Goal: Information Seeking & Learning: Learn about a topic

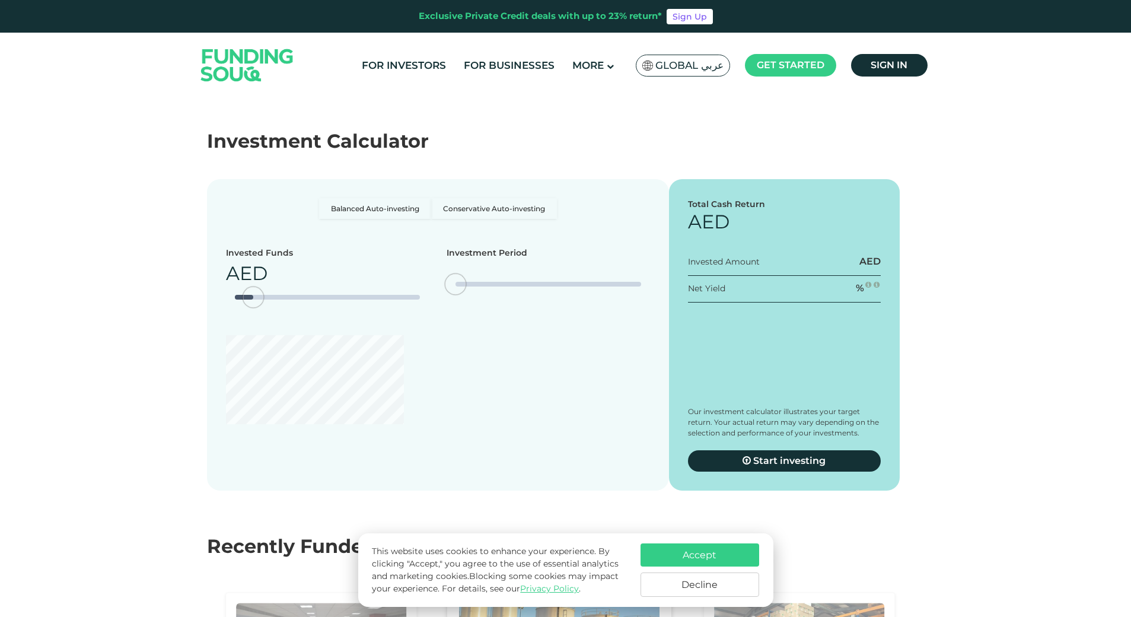
scroll to position [2076, 0]
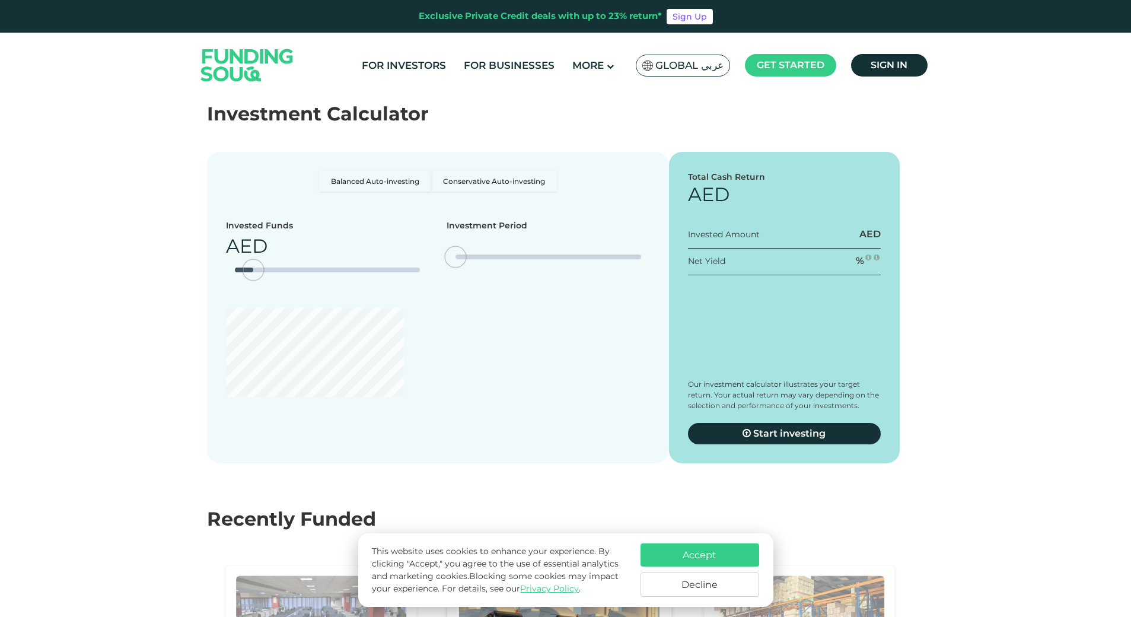
type tc-range-slider "4"
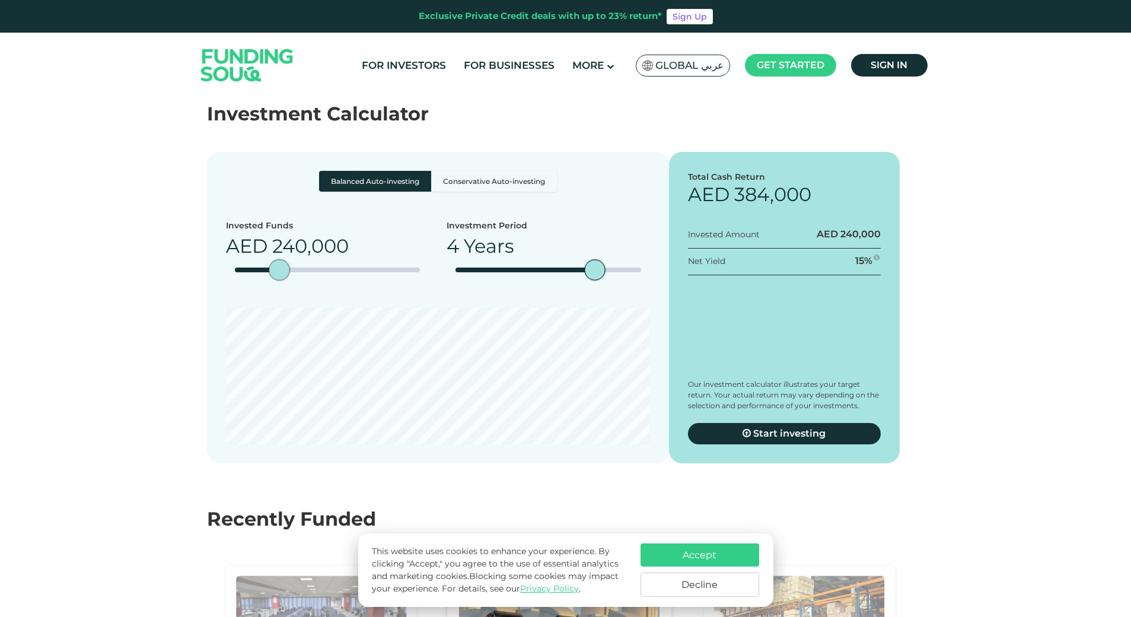
type tc-range-slider "250000"
drag, startPoint x: 249, startPoint y: 234, endPoint x: 281, endPoint y: 235, distance: 31.4
click at [281, 260] on div "amount slider" at bounding box center [280, 270] width 21 height 21
drag, startPoint x: 591, startPoint y: 235, endPoint x: 453, endPoint y: 235, distance: 137.6
click at [453, 260] on div "date slider" at bounding box center [455, 270] width 21 height 21
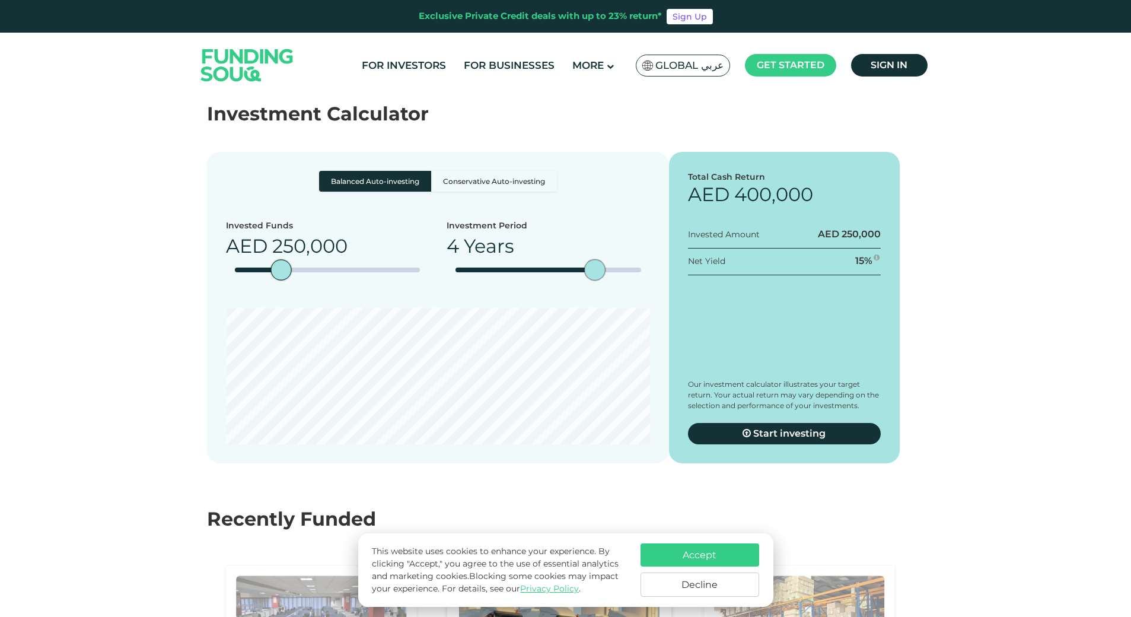
type tc-range-slider "5"
drag, startPoint x: 453, startPoint y: 234, endPoint x: 667, endPoint y: 234, distance: 214.1
click at [667, 234] on div "Balanced Auto-investing Conservative Auto-investing Invested Funds AED 250,000" at bounding box center [438, 307] width 462 height 311
click at [490, 171] on label "Conservative Auto-investing" at bounding box center [494, 181] width 126 height 21
click at [327, 171] on input "Conservative Auto-investing" at bounding box center [323, 175] width 8 height 8
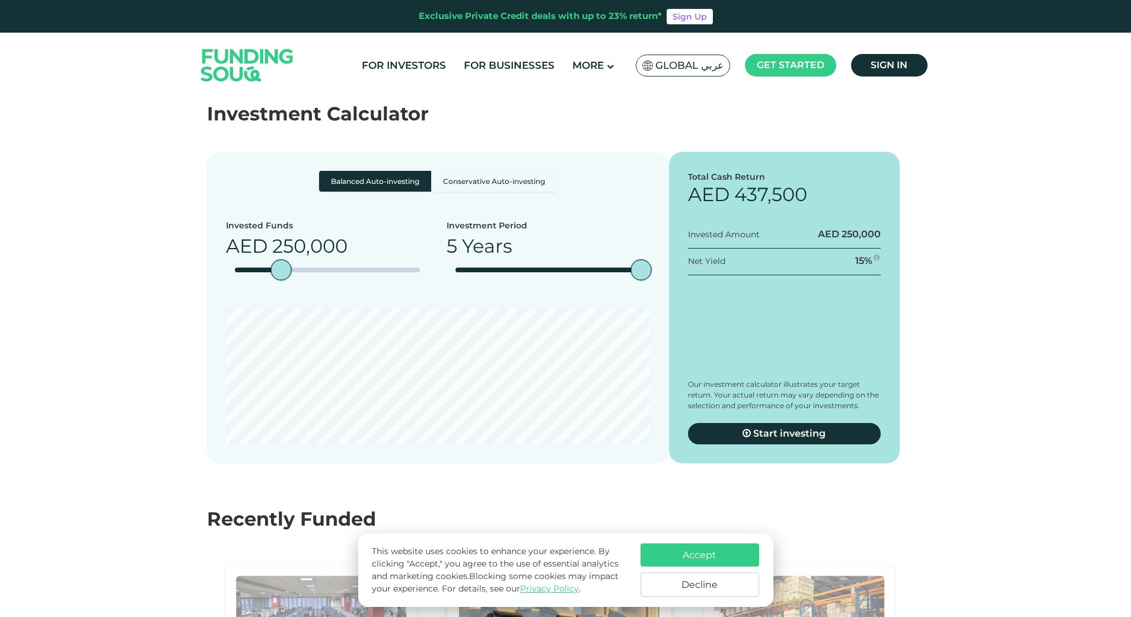
radio input "true"
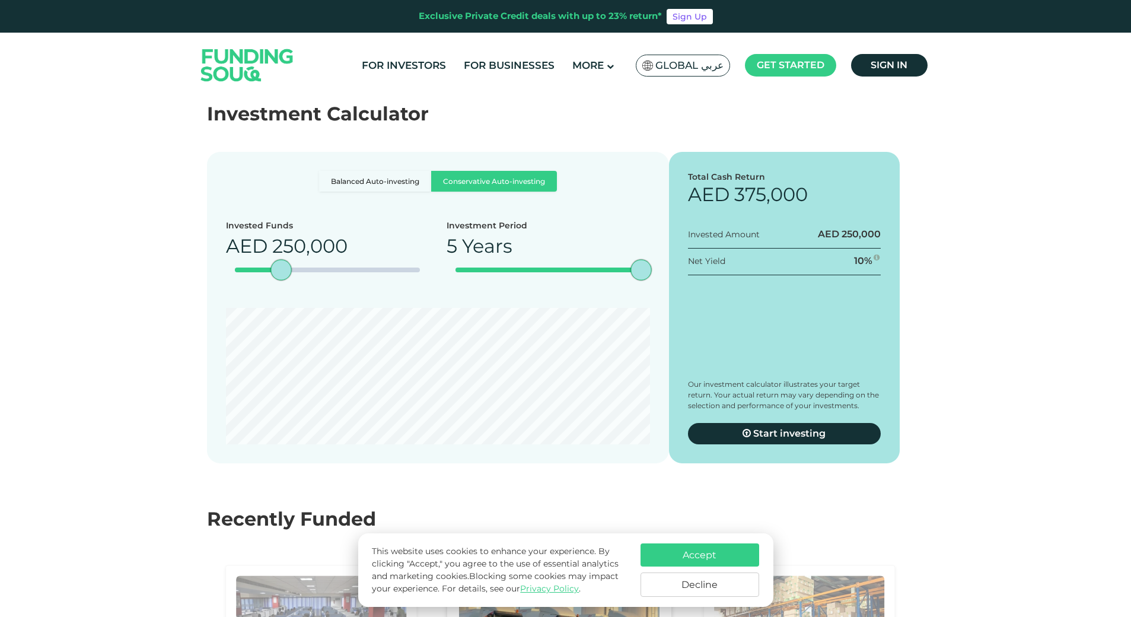
click at [371, 171] on label "Balanced Auto-investing" at bounding box center [375, 181] width 112 height 21
click at [327, 171] on input "Balanced Auto-investing" at bounding box center [323, 175] width 8 height 8
radio input "true"
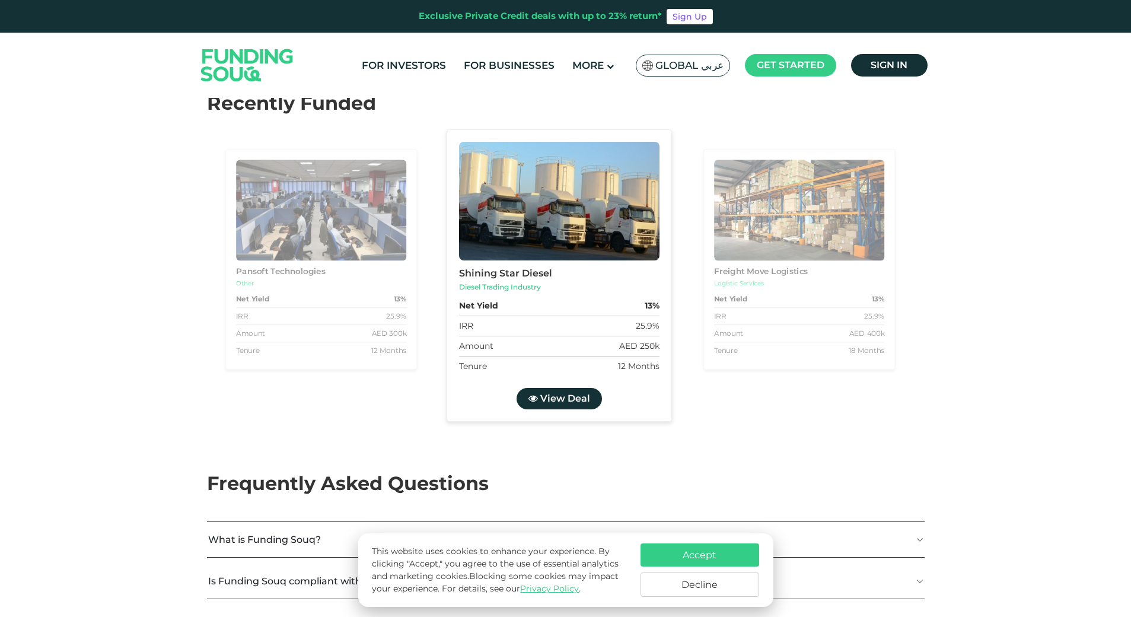
scroll to position [2491, 0]
click at [767, 348] on div "Shining Star Diesel Diesel Trading Industry Net Yield 13% IRR 25.9% Amount AED …" at bounding box center [805, 279] width 2153 height 298
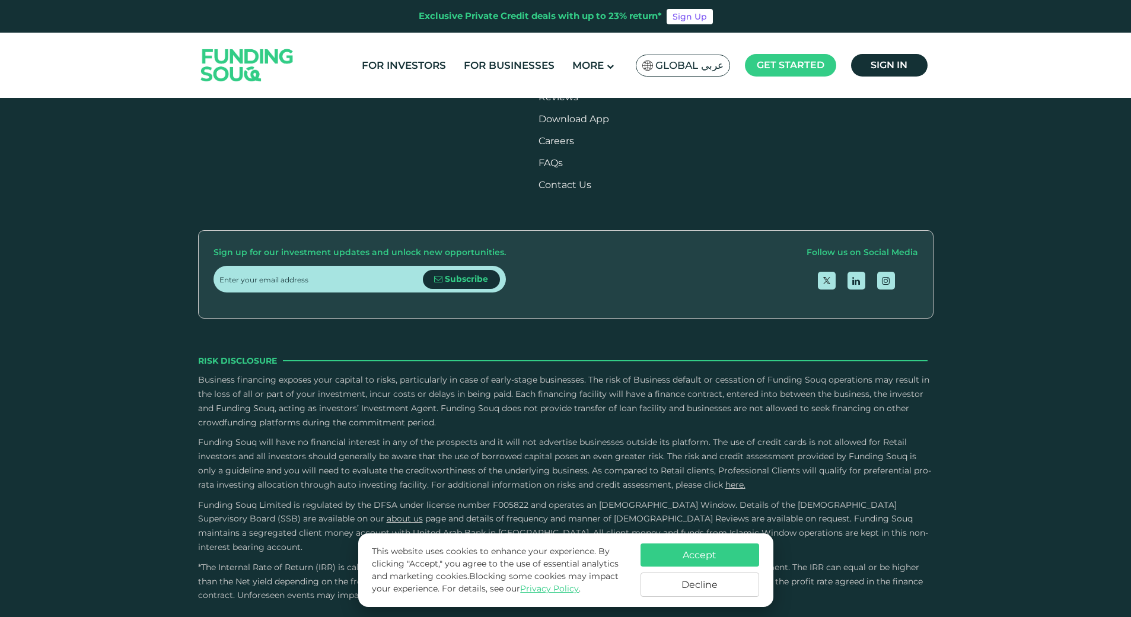
scroll to position [3729, 0]
